Goal: Task Accomplishment & Management: Manage account settings

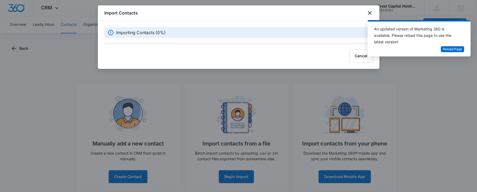
click at [336, 11] on div "Import Contacts" at bounding box center [239, 12] width 282 height 15
click at [359, 56] on button "Cancel" at bounding box center [361, 55] width 24 height 13
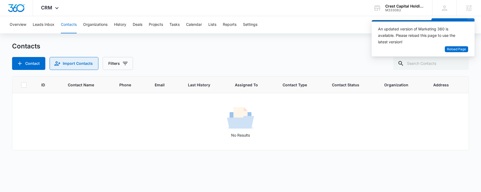
click at [82, 60] on button "Import Contacts" at bounding box center [74, 63] width 49 height 13
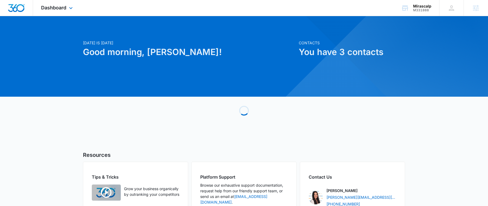
click at [52, 4] on div "Dashboard Apps Reputation Forms CRM Email Social Content Ads Intelligence Files…" at bounding box center [57, 8] width 49 height 16
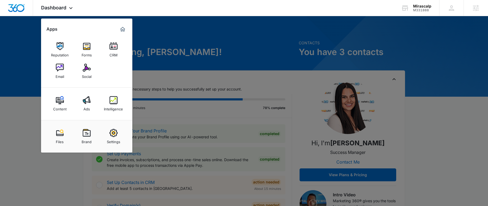
click at [59, 72] on div "Email" at bounding box center [60, 75] width 9 height 7
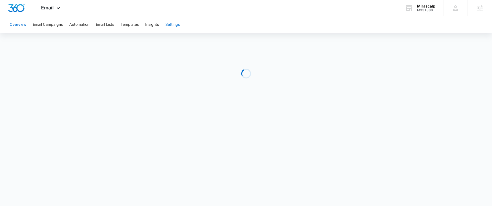
click at [174, 26] on button "Settings" at bounding box center [172, 24] width 14 height 17
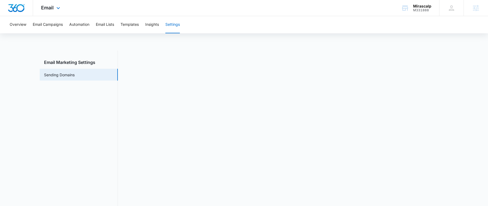
click at [20, 5] on img "Dashboard" at bounding box center [16, 8] width 17 height 8
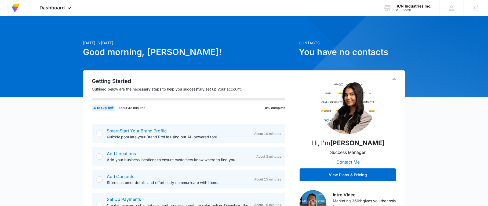
click at [140, 131] on link "Smart Start Your Brand Profile" at bounding box center [137, 130] width 60 height 5
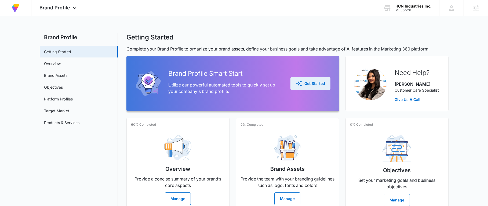
click at [308, 81] on div "Get Started" at bounding box center [310, 83] width 29 height 6
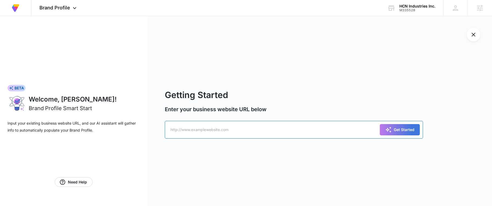
click at [233, 130] on input "text" at bounding box center [294, 130] width 258 height 18
paste input "[URL][DOMAIN_NAME]"
type input "[URL][DOMAIN_NAME]"
click at [399, 127] on div "Get Started" at bounding box center [399, 129] width 29 height 6
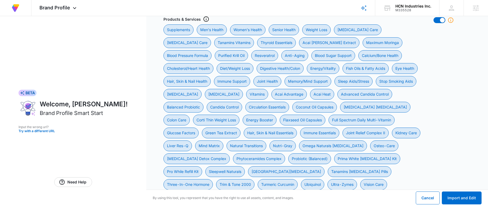
scroll to position [188, 0]
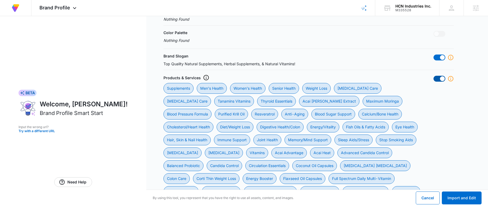
click at [438, 78] on span at bounding box center [439, 79] width 12 height 6
click at [433, 76] on input "checkbox" at bounding box center [433, 75] width 0 height 0
checkbox input "false"
checkbox Health "false"
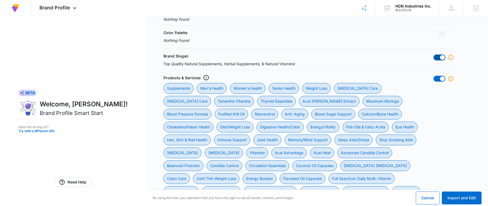
checkbox Health "false"
checkbox Loss "false"
checkbox Care "false"
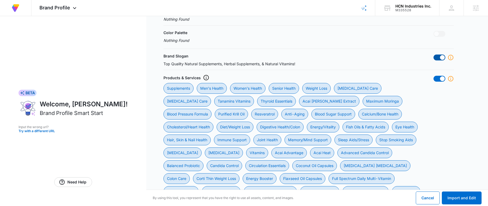
checkbox Vitamins "false"
checkbox Essentials "false"
checkbox Extract "false"
checkbox Moringa "false"
checkbox Formula "false"
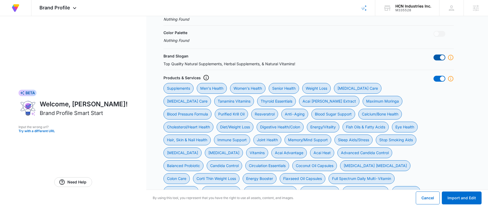
checkbox Oil "false"
checkbox input "false"
checkbox Support "false"
checkbox Health "false"
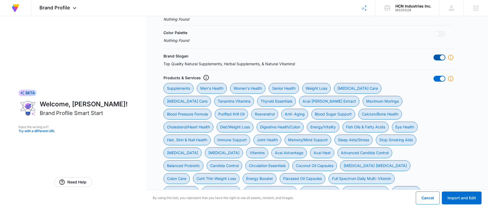
checkbox Health "false"
checkbox Loss "false"
checkbox Health\/Colon "false"
checkbox input "false"
checkbox Acids "false"
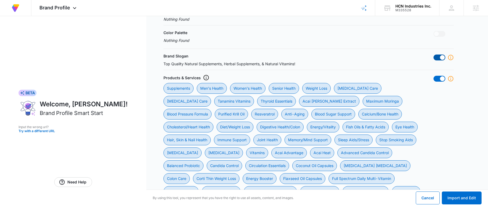
checkbox Health "false"
checkbox Support "false"
checkbox Health "false"
checkbox Support "false"
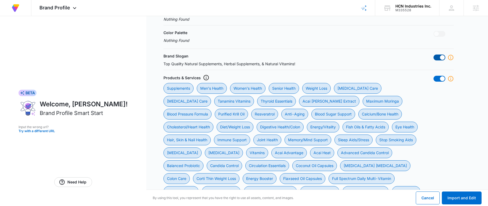
checkbox Aids\/Stress "false"
checkbox Aids "false"
checkbox input "false"
checkbox Whitening "false"
checkbox input "false"
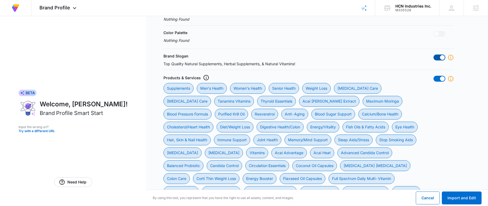
checkbox Advantage "false"
checkbox Heat "false"
checkbox Control "false"
checkbox Probiotic "false"
checkbox Control "false"
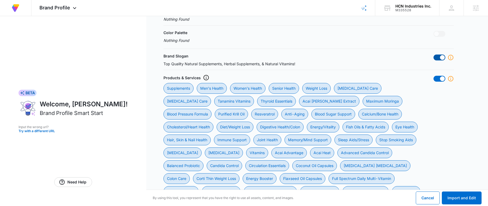
checkbox Essentials "false"
checkbox Capsules "false"
checkbox CoQ10 "false"
checkbox Care "false"
checkbox Loss "false"
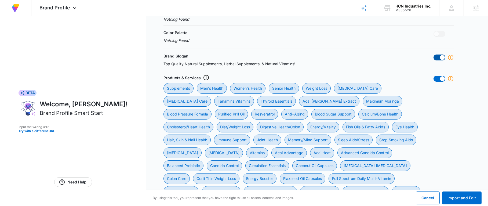
checkbox Booster "false"
checkbox Capsules "false"
checkbox Multi-Vitamin "false"
checkbox Factors "false"
checkbox Extract "false"
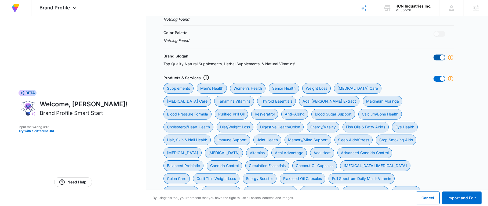
checkbox Essentials "false"
checkbox II "false"
checkbox Care "false"
checkbox Res-Q "false"
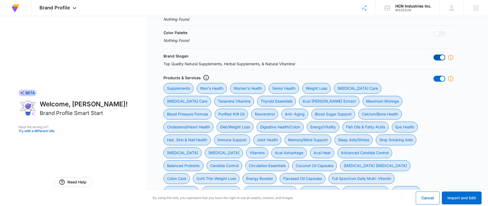
checkbox Matrix "false"
checkbox Transitions "false"
checkbox input "false"
checkbox Oil "false"
checkbox input "false"
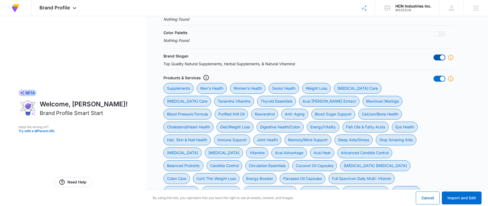
checkbox Complex "false"
checkbox \(Balanced\) "false"
checkbox Kit "false"
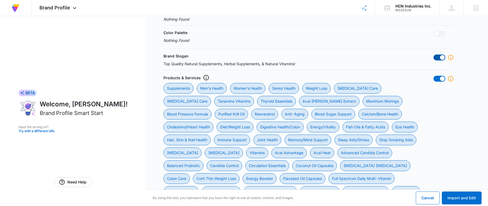
checkbox Naturals "false"
checkbox B-Complex "false"
checkbox Pills "false"
checkbox Hormone "false"
checkbox 2000 "false"
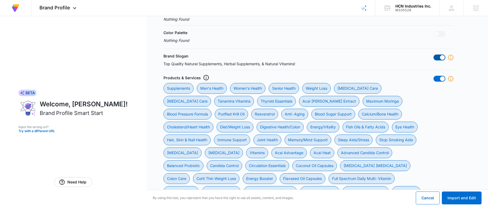
checkbox Curcumin "false"
checkbox input "false"
checkbox Care "false"
checkbox Essential "false"
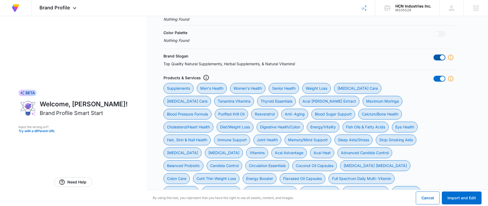
checkbox 400IU "false"
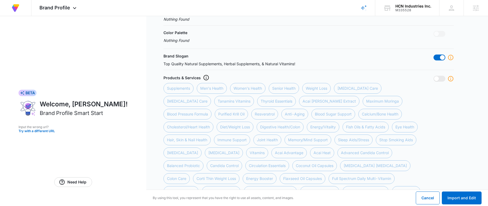
click at [441, 54] on div "Brand Slogan Top Quality Natural Supplements, Herbal Supplements, & Natural Vit…" at bounding box center [308, 59] width 290 height 13
click at [441, 57] on span at bounding box center [442, 57] width 5 height 5
click at [433, 54] on input "checkbox" at bounding box center [433, 54] width 0 height 0
checkbox input "false"
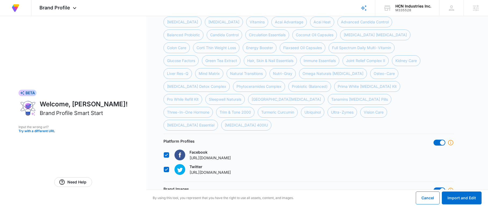
scroll to position [349, 0]
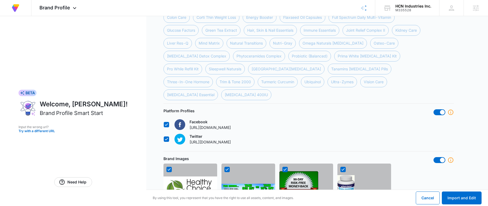
click at [439, 108] on div "Platform Profiles Facebook [URL][DOMAIN_NAME] Twitter [URL][DOMAIN_NAME]" at bounding box center [308, 128] width 290 height 40
click at [439, 109] on span at bounding box center [439, 112] width 12 height 6
click at [433, 109] on input "checkbox" at bounding box center [433, 109] width 0 height 0
checkbox input "false"
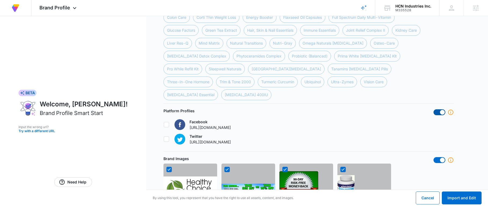
checkbox input "false"
click at [439, 157] on span at bounding box center [439, 160] width 12 height 6
click at [433, 157] on input "checkbox" at bounding box center [433, 157] width 0 height 0
checkbox input "false"
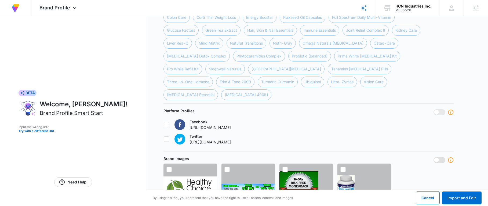
checkbox input "false"
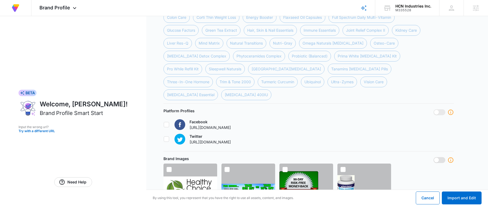
checkbox input "false"
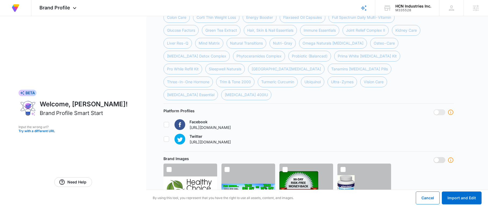
checkbox input "false"
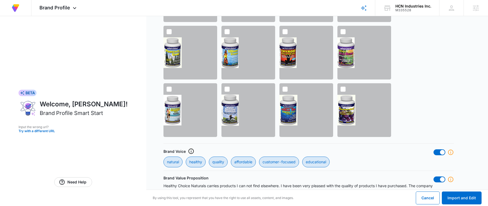
scroll to position [570, 0]
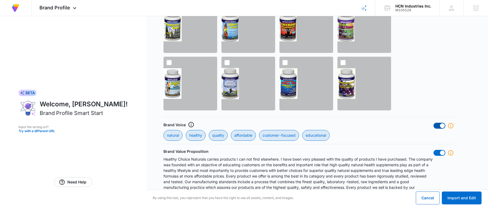
click at [443, 123] on span at bounding box center [442, 125] width 5 height 5
click at [433, 122] on input "checkbox" at bounding box center [433, 122] width 0 height 0
checkbox input "false"
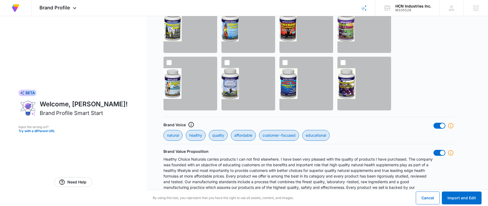
checkbox input "false"
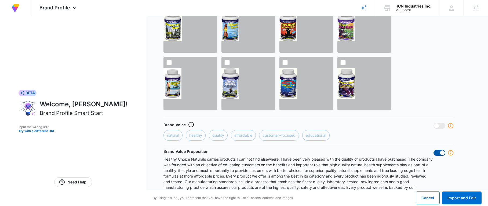
click at [440, 150] on span at bounding box center [439, 153] width 12 height 6
click at [433, 149] on input "checkbox" at bounding box center [433, 149] width 0 height 0
checkbox input "false"
click at [461, 194] on button "Import and Edit" at bounding box center [462, 197] width 40 height 13
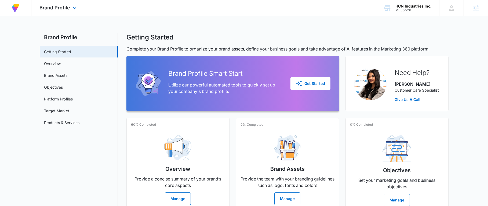
click at [15, 7] on img at bounding box center [16, 8] width 10 height 10
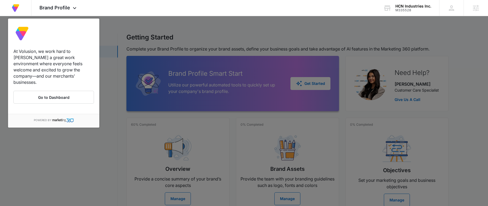
click at [35, 148] on div at bounding box center [244, 103] width 488 height 206
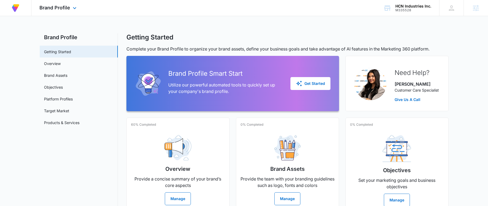
click at [58, 4] on div "Brand Profile Apps Reputation Websites Forms CRM Email Social Shop Content Ads …" at bounding box center [58, 8] width 54 height 16
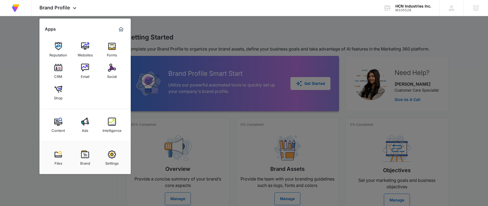
click at [24, 17] on div at bounding box center [244, 103] width 488 height 206
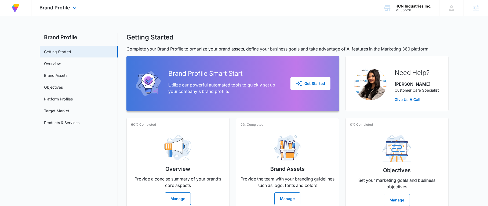
click at [20, 10] on div "At Volusion, we work hard to [PERSON_NAME] a great work environment where every…" at bounding box center [15, 8] width 15 height 16
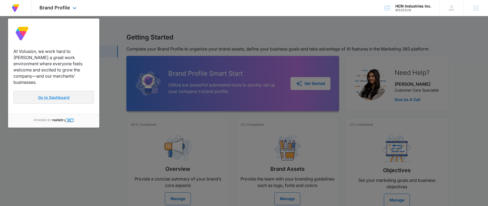
click at [66, 91] on link "Go to Dashboard" at bounding box center [53, 97] width 80 height 13
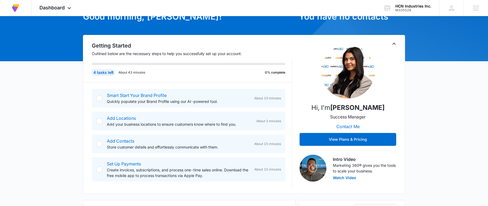
scroll to position [54, 0]
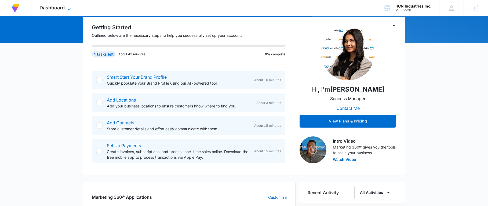
click at [45, 5] on span "Dashboard" at bounding box center [51, 8] width 25 height 6
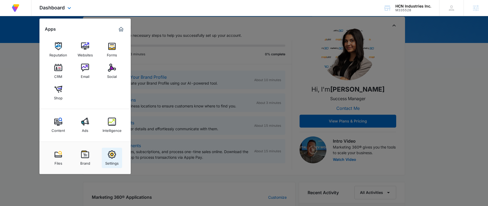
click at [114, 160] on div "Settings" at bounding box center [111, 161] width 13 height 7
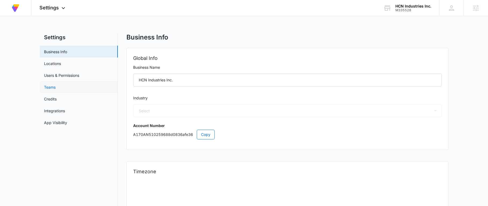
select select "45"
select select "US"
select select "America/[GEOGRAPHIC_DATA]"
click at [57, 101] on link "Credits" at bounding box center [50, 99] width 13 height 6
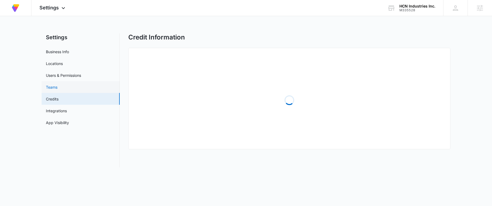
click at [57, 86] on link "Teams" at bounding box center [52, 87] width 12 height 6
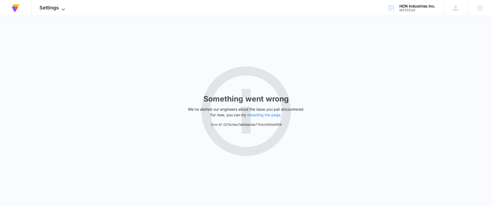
click at [46, 6] on span "Settings" at bounding box center [48, 8] width 19 height 6
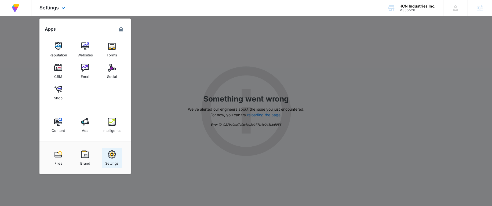
click at [107, 158] on div "Settings" at bounding box center [111, 161] width 13 height 7
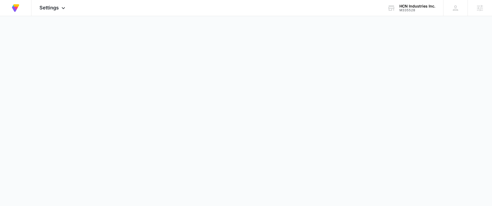
select select "45"
select select "US"
select select "America/[GEOGRAPHIC_DATA]"
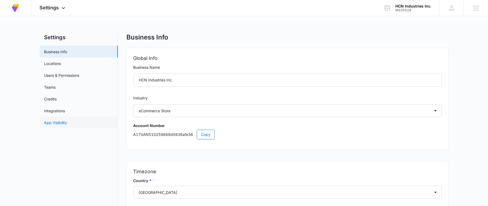
click at [67, 123] on link "App Visibility" at bounding box center [55, 123] width 23 height 6
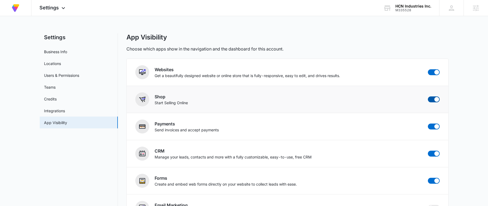
click at [434, 98] on span at bounding box center [436, 99] width 5 height 5
click at [428, 96] on input "checkbox" at bounding box center [427, 96] width 0 height 0
checkbox input "false"
click at [434, 71] on span at bounding box center [436, 72] width 5 height 5
click at [428, 69] on input "checkbox" at bounding box center [427, 69] width 0 height 0
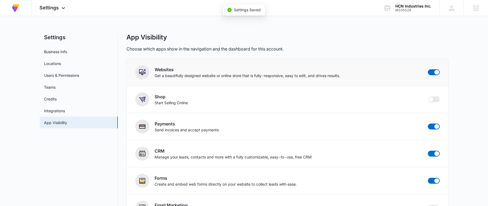
checkbox input "false"
click at [46, 9] on span "Settings" at bounding box center [48, 8] width 19 height 6
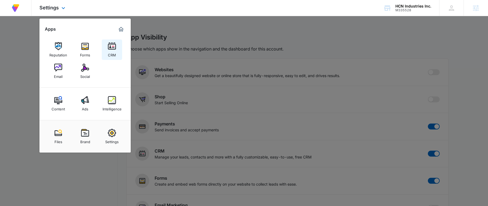
click at [114, 51] on div "CRM" at bounding box center [112, 53] width 8 height 7
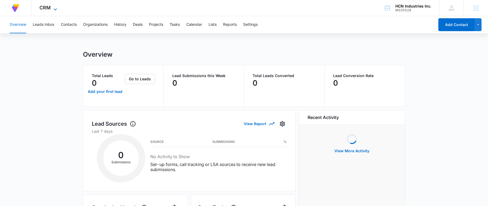
click at [52, 7] on icon at bounding box center [55, 9] width 6 height 6
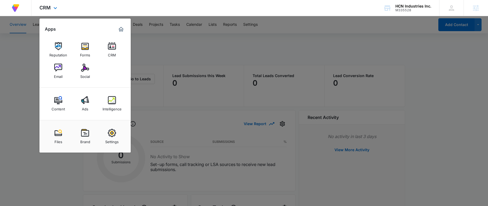
click at [117, 31] on div "Marketing 360® Dashboard" at bounding box center [121, 29] width 9 height 9
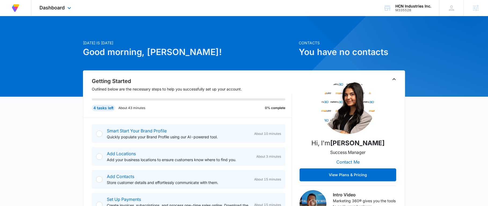
click at [72, 12] on div "Dashboard Apps Reputation Forms CRM Email Social Content Ads Intelligence Files…" at bounding box center [55, 8] width 49 height 16
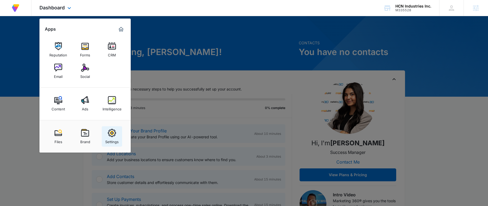
click at [115, 132] on img at bounding box center [112, 133] width 8 height 8
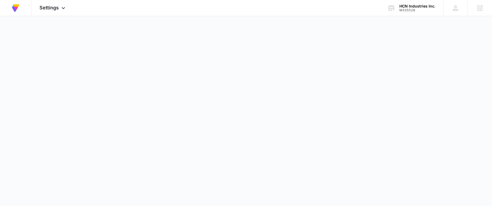
select select "45"
select select "US"
select select "America/[GEOGRAPHIC_DATA]"
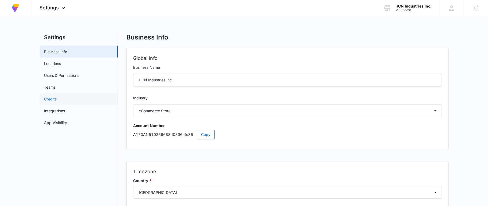
click at [57, 98] on link "Credits" at bounding box center [50, 99] width 13 height 6
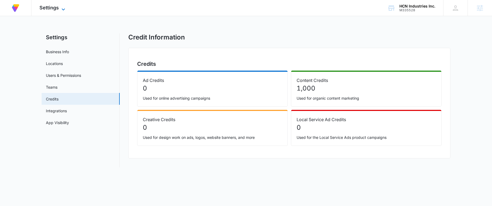
click at [58, 9] on span "Settings" at bounding box center [48, 8] width 19 height 6
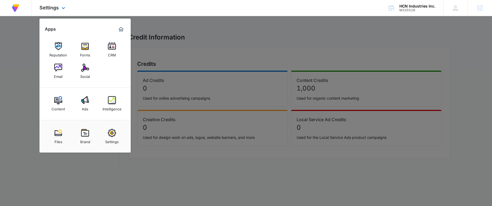
click at [119, 28] on img "Marketing 360® Dashboard" at bounding box center [121, 29] width 6 height 6
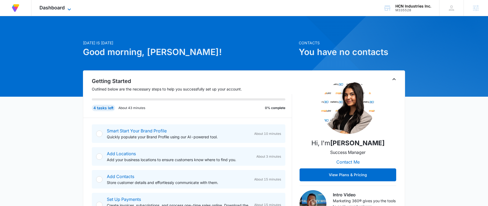
click at [60, 7] on span "Dashboard" at bounding box center [51, 8] width 25 height 6
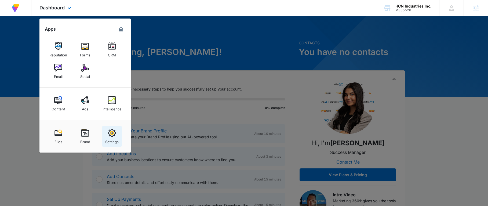
click at [114, 139] on div "Settings" at bounding box center [111, 140] width 13 height 7
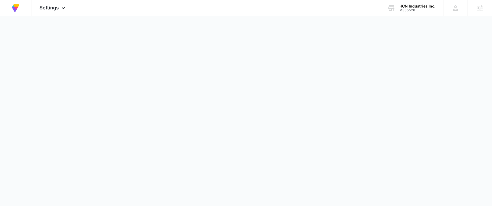
select select "45"
select select "US"
select select "America/[GEOGRAPHIC_DATA]"
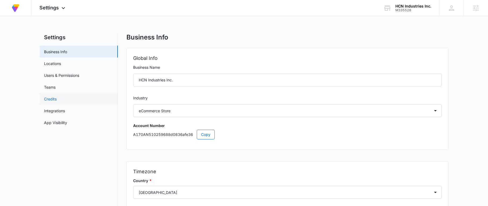
click at [55, 100] on link "Credits" at bounding box center [50, 99] width 13 height 6
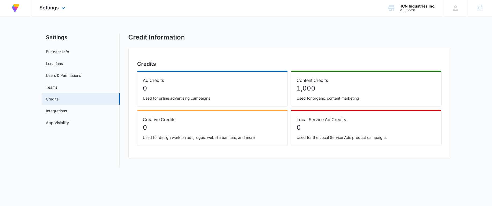
click at [57, 13] on div "Settings Apps Reputation Forms CRM Email Social Content Ads Intelligence Files …" at bounding box center [52, 8] width 43 height 16
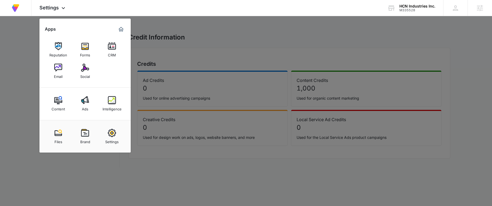
click at [118, 165] on div at bounding box center [246, 103] width 492 height 206
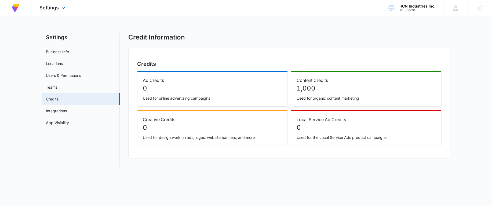
click at [47, 11] on div "Settings Apps Reputation Forms CRM Email Social Content Ads Intelligence Files …" at bounding box center [52, 8] width 43 height 16
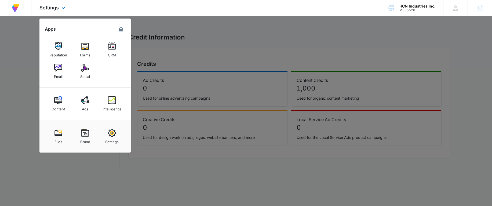
click at [120, 29] on img "Marketing 360® Dashboard" at bounding box center [121, 29] width 6 height 6
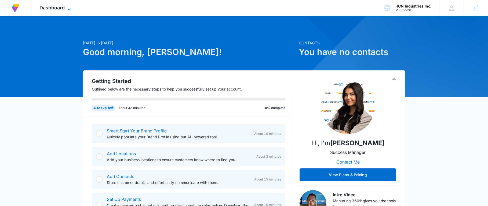
click at [65, 9] on span "Dashboard" at bounding box center [51, 8] width 25 height 6
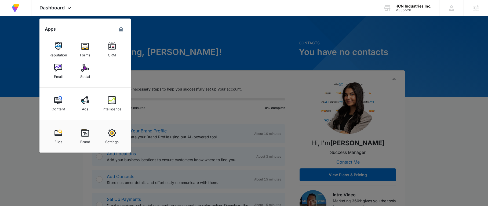
click at [166, 47] on div at bounding box center [244, 103] width 488 height 206
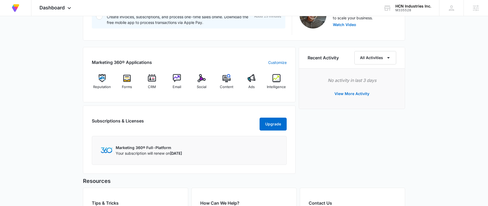
scroll to position [188, 0]
click at [202, 82] on img at bounding box center [201, 79] width 8 height 8
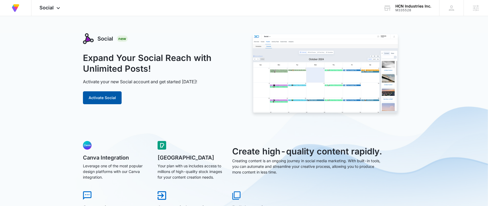
click at [118, 102] on button "Activate Social" at bounding box center [102, 97] width 39 height 13
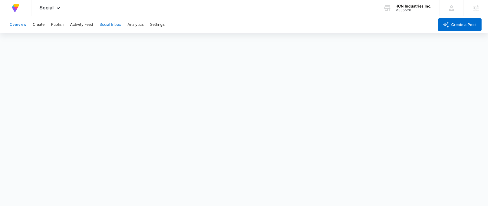
click at [111, 27] on button "Social Inbox" at bounding box center [110, 24] width 21 height 17
click at [87, 28] on button "Activity Feed" at bounding box center [81, 24] width 23 height 17
click at [108, 25] on button "Social Inbox" at bounding box center [110, 24] width 21 height 17
click at [138, 24] on button "Analytics" at bounding box center [135, 24] width 16 height 17
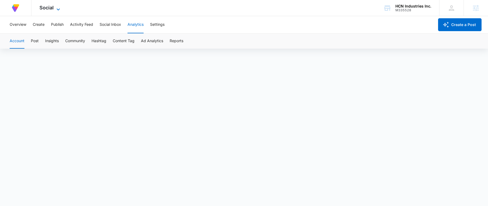
click at [42, 7] on span "Social" at bounding box center [46, 8] width 14 height 6
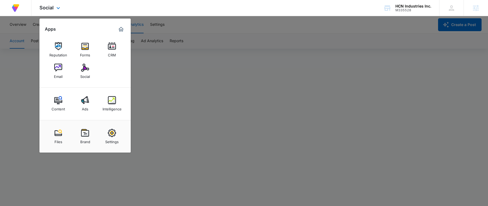
click at [125, 28] on div "Apps Reputation Forms CRM Email Social Content Ads Intelligence Files Brand Set…" at bounding box center [84, 86] width 91 height 134
click at [121, 28] on img "Marketing 360® Dashboard" at bounding box center [121, 29] width 6 height 6
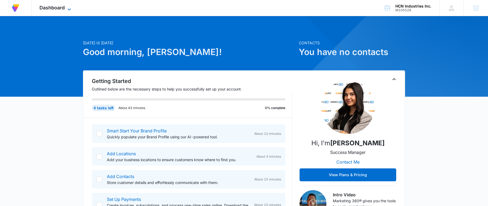
click at [62, 9] on span "Dashboard" at bounding box center [51, 8] width 25 height 6
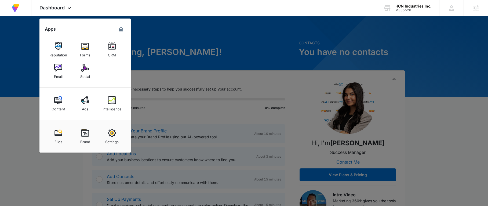
click at [193, 72] on div at bounding box center [244, 103] width 488 height 206
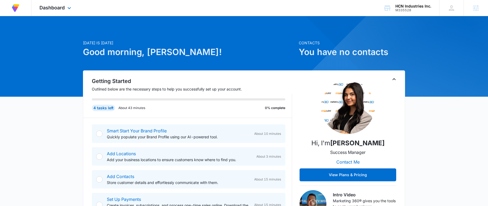
click at [67, 12] on div "Dashboard Apps Reputation Forms CRM Email Social Content Ads Intelligence Files…" at bounding box center [55, 8] width 49 height 16
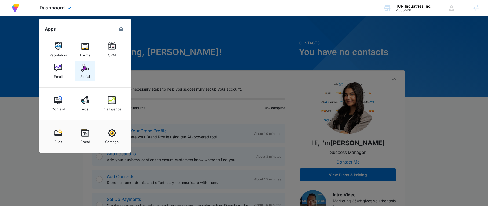
click at [77, 69] on link "Social" at bounding box center [85, 71] width 20 height 20
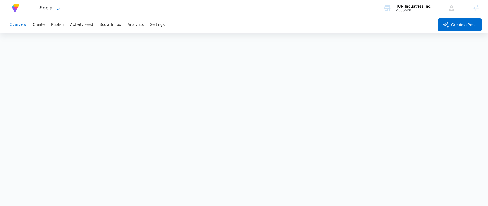
click at [45, 7] on span "Social" at bounding box center [46, 8] width 14 height 6
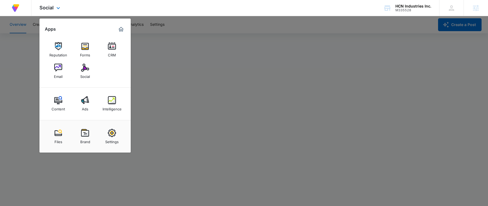
click at [126, 27] on div "Apps Reputation Forms CRM Email Social Content Ads Intelligence Files Brand Set…" at bounding box center [84, 86] width 91 height 134
click at [125, 27] on div "Marketing 360® Dashboard" at bounding box center [121, 29] width 9 height 9
